Goal: Information Seeking & Learning: Learn about a topic

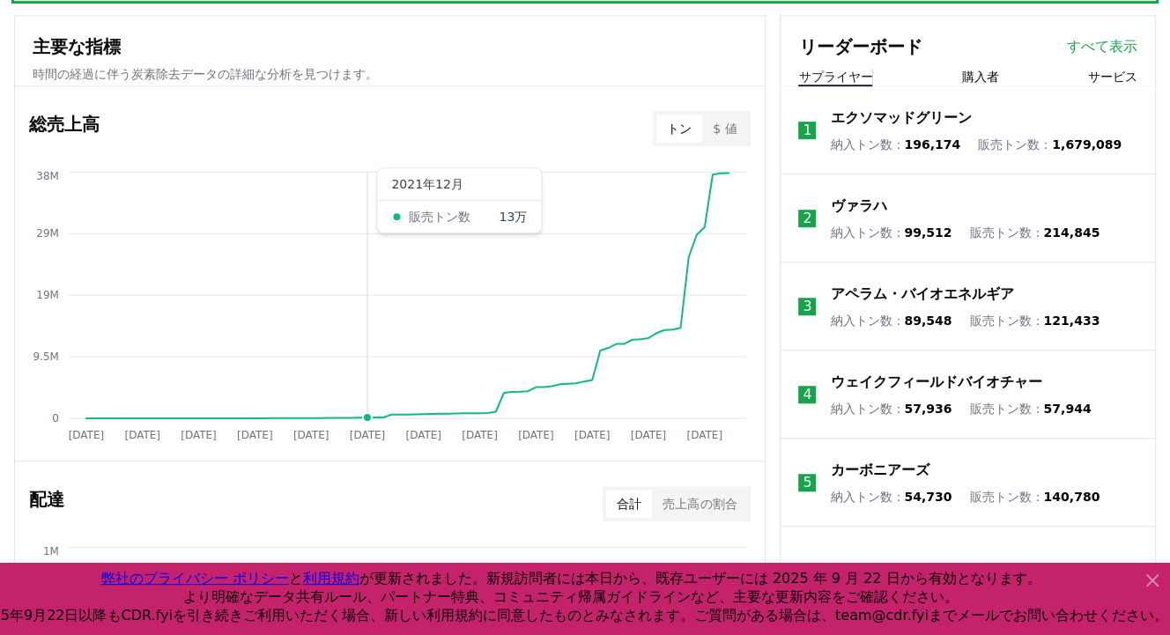
scroll to position [688, 0]
click at [1161, 578] on icon at bounding box center [1152, 580] width 21 height 21
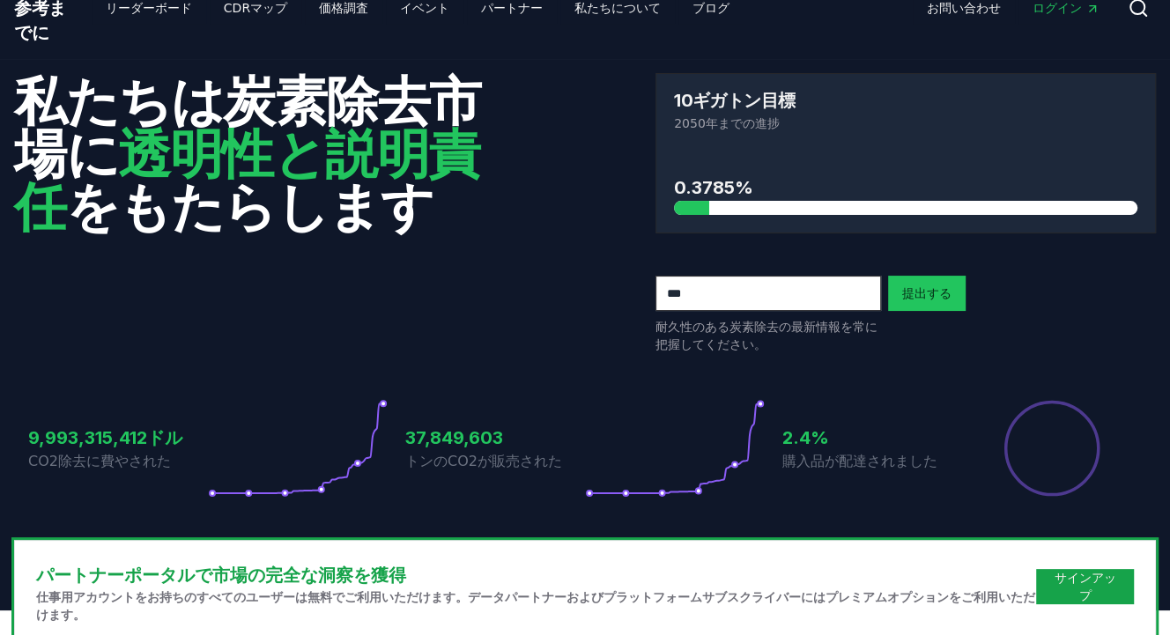
scroll to position [0, 0]
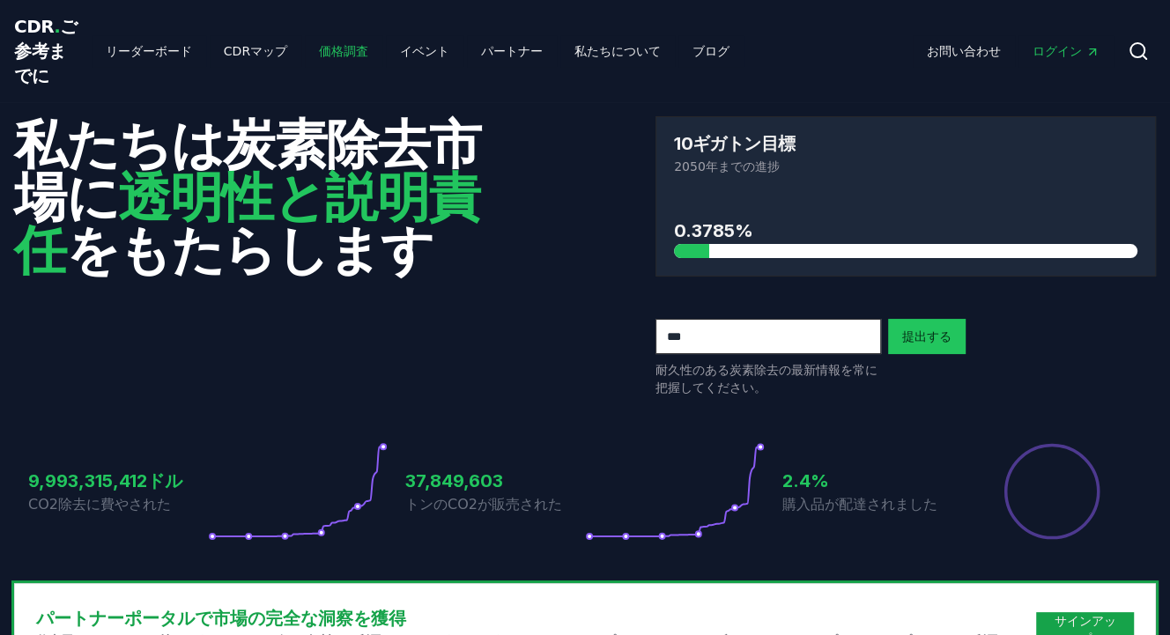
click at [319, 54] on font "価格調査" at bounding box center [343, 51] width 49 height 14
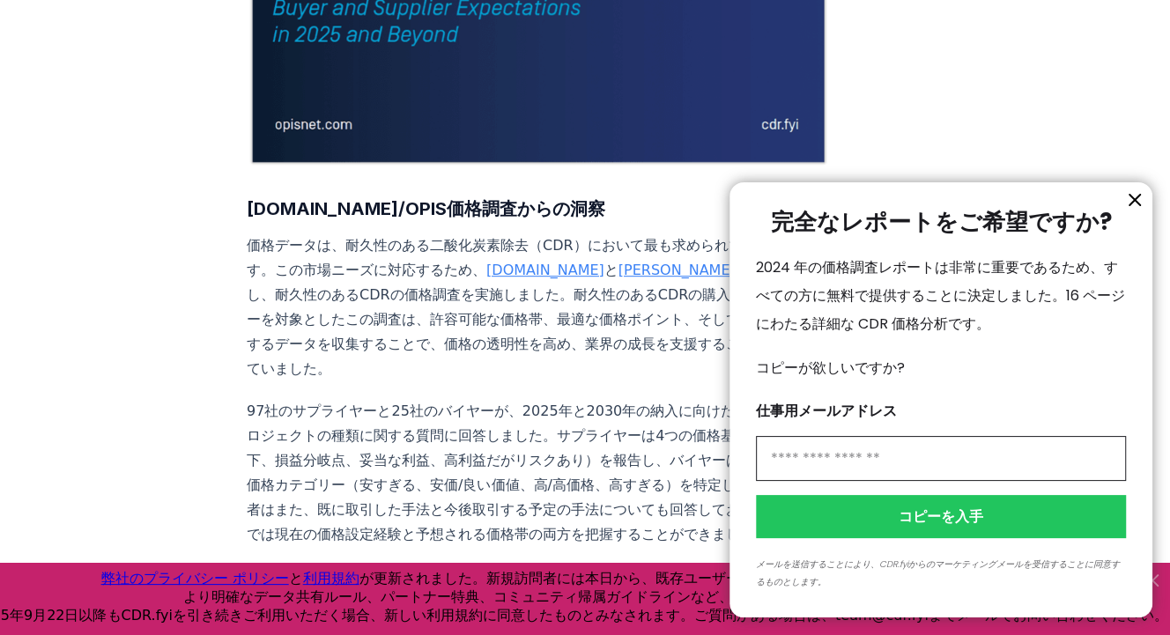
scroll to position [498, 0]
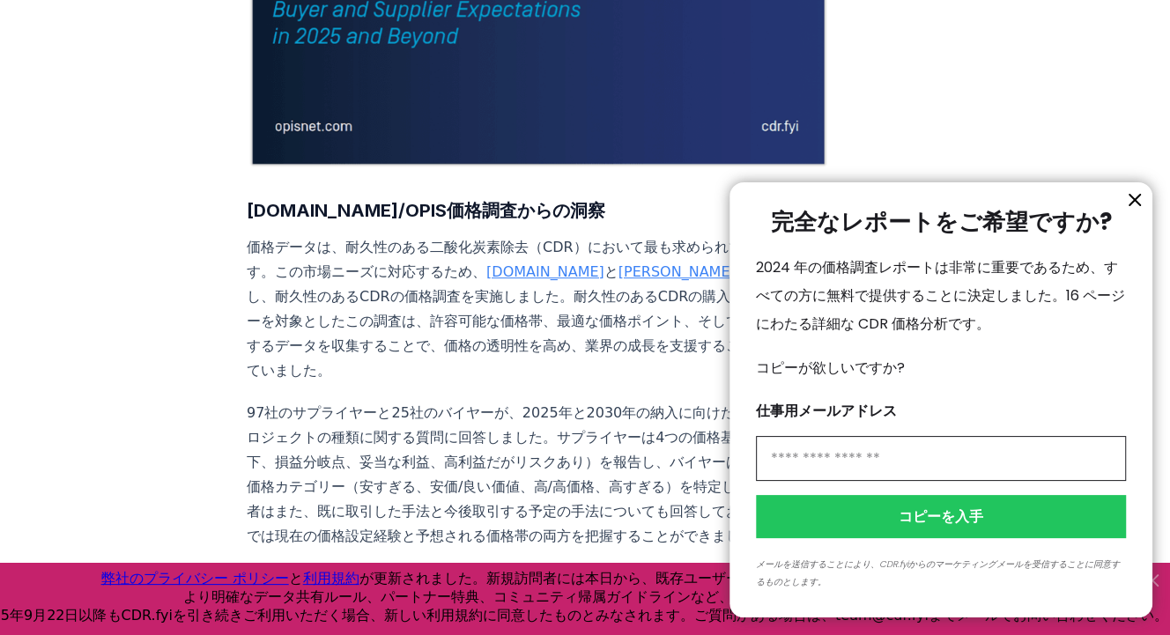
click at [1134, 197] on icon "情報" at bounding box center [1134, 199] width 21 height 21
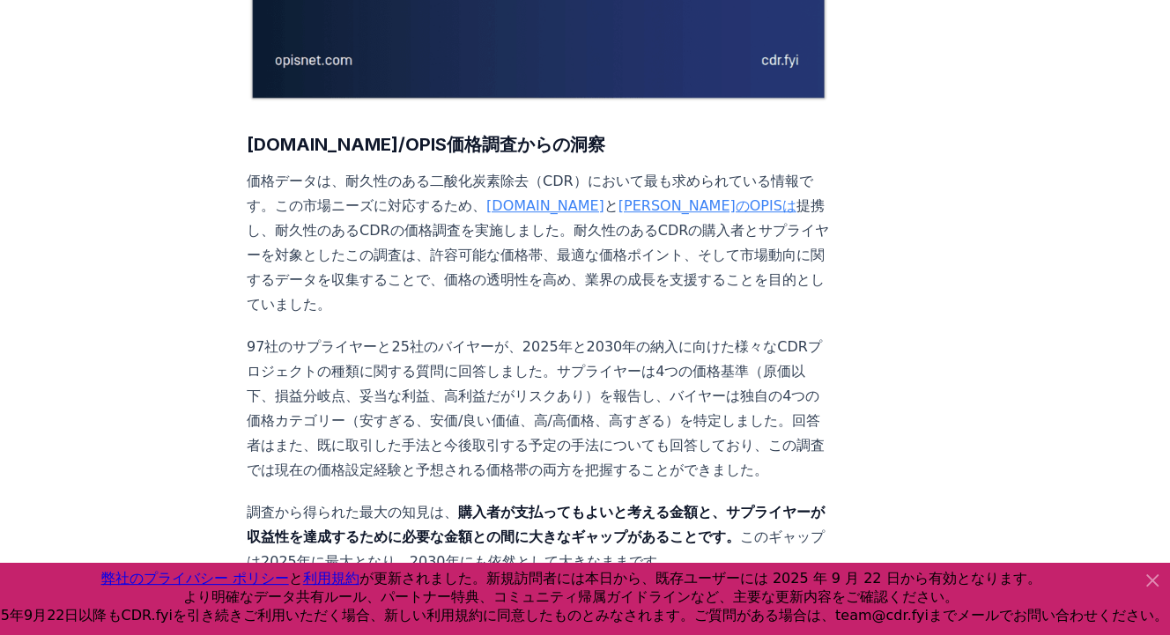
scroll to position [566, 0]
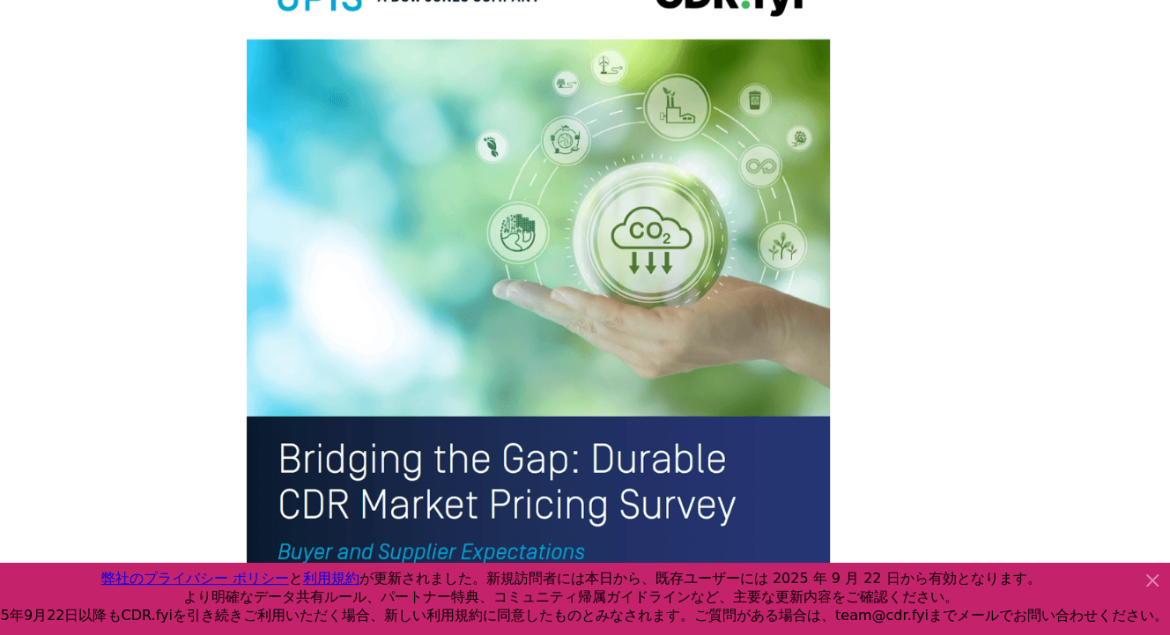
click at [583, 196] on img at bounding box center [538, 324] width 583 height 761
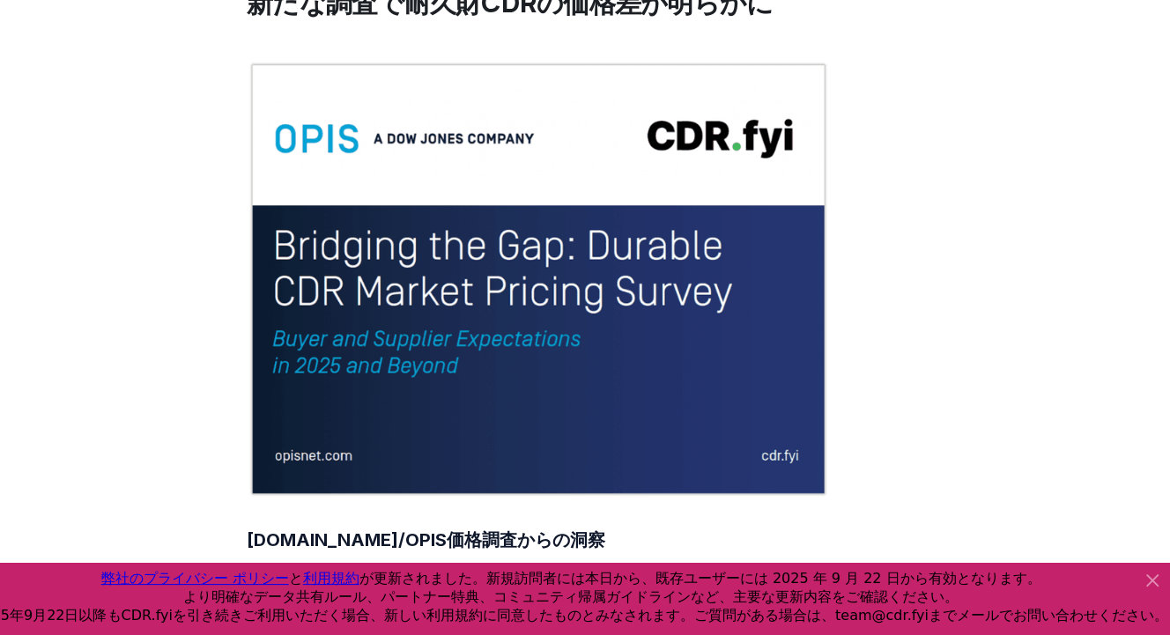
scroll to position [168, 0]
click at [583, 195] on img at bounding box center [538, 279] width 583 height 437
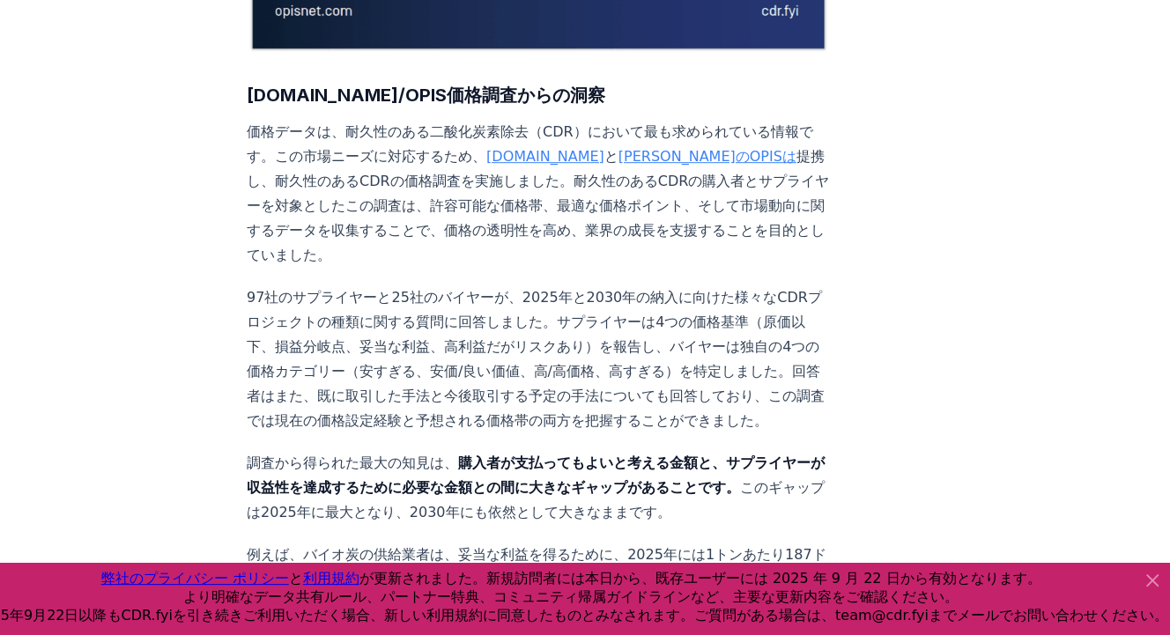
scroll to position [619, 0]
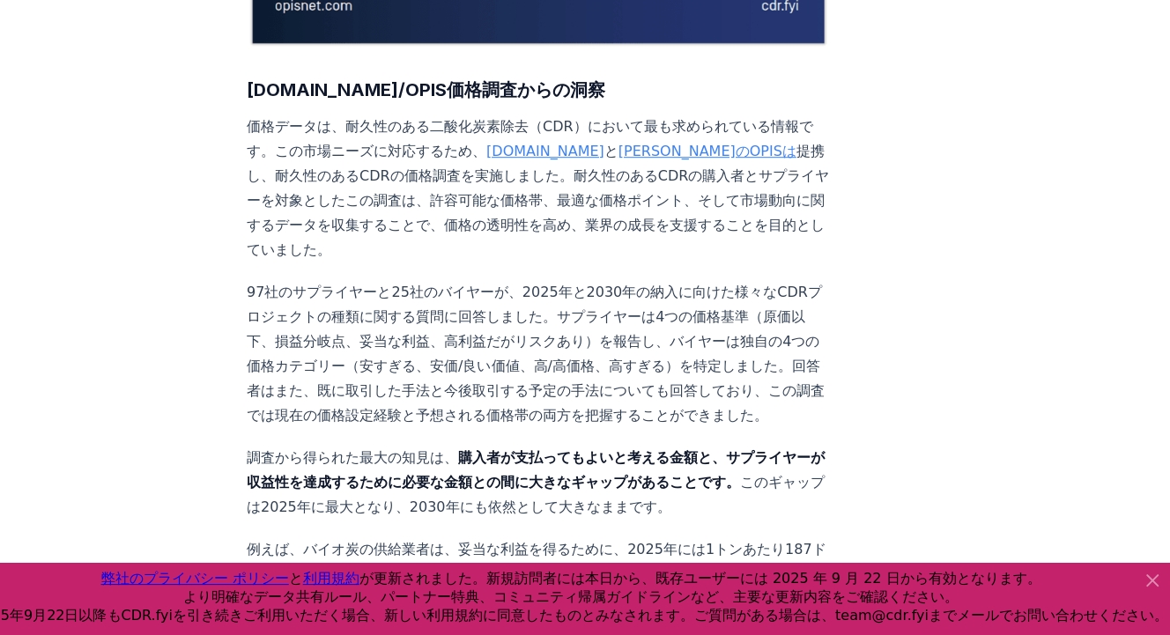
click at [1156, 577] on icon at bounding box center [1152, 580] width 11 height 11
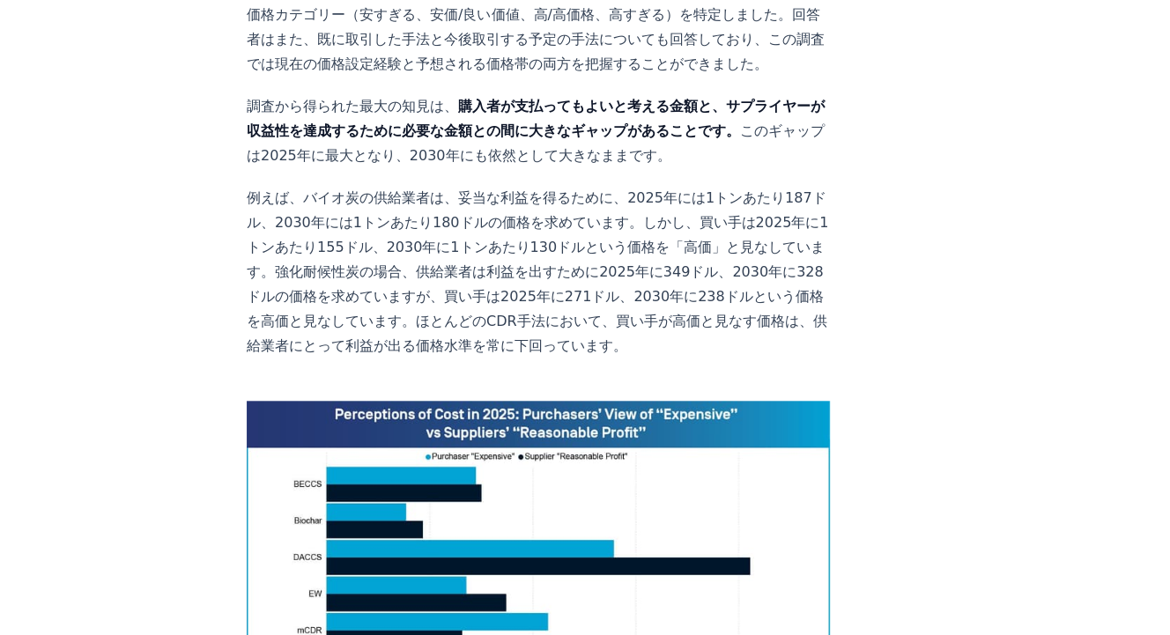
scroll to position [905, 0]
